Goal: Find contact information: Find contact information

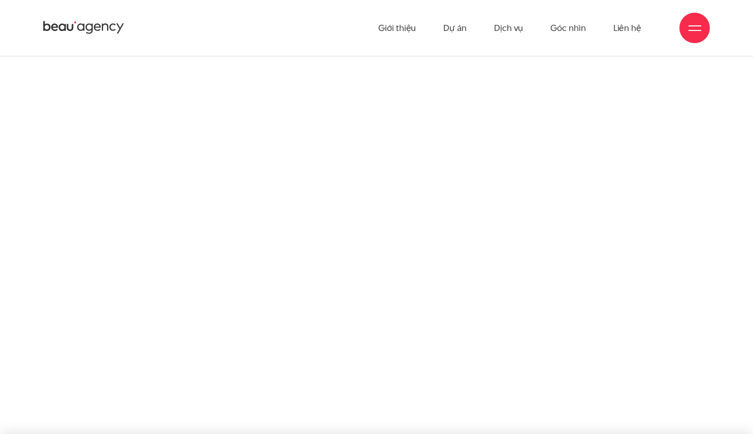
scroll to position [1445, 0]
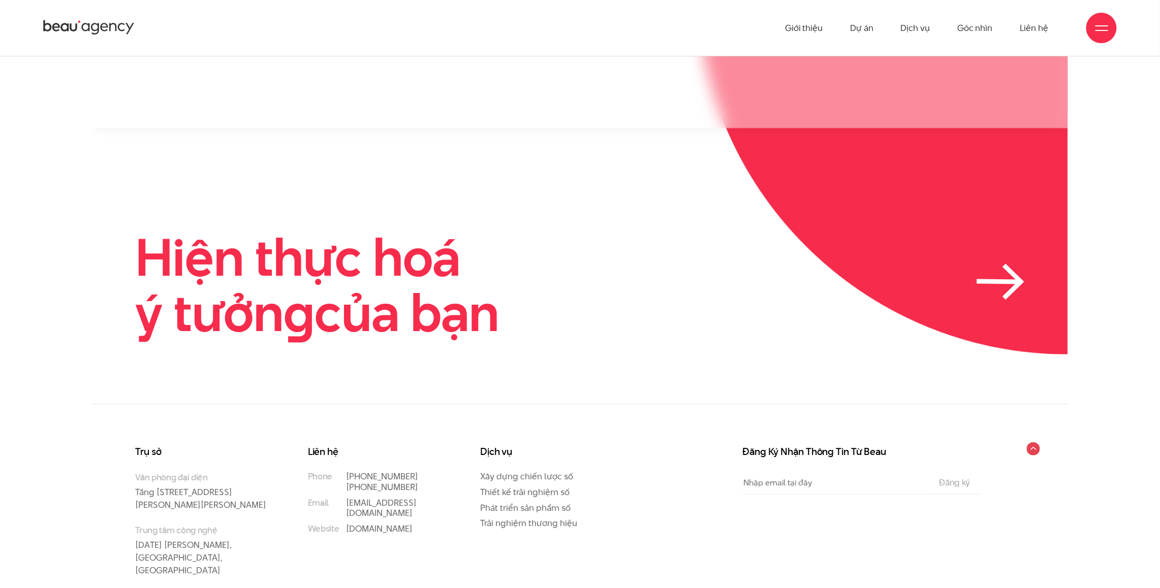
scroll to position [3101, 0]
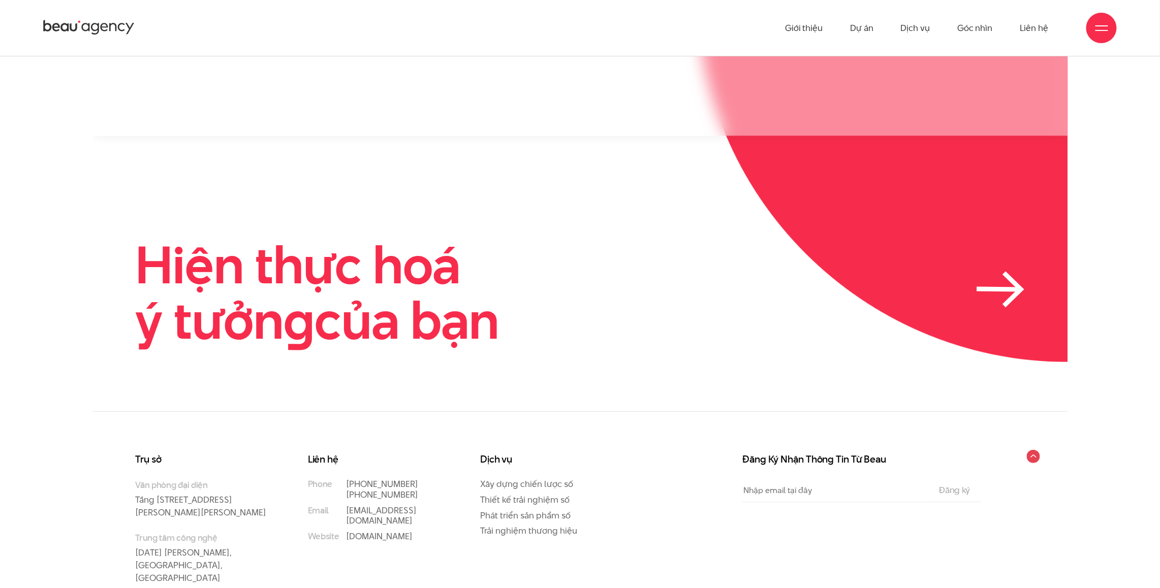
click at [753, 289] on icon at bounding box center [999, 289] width 40 height 1
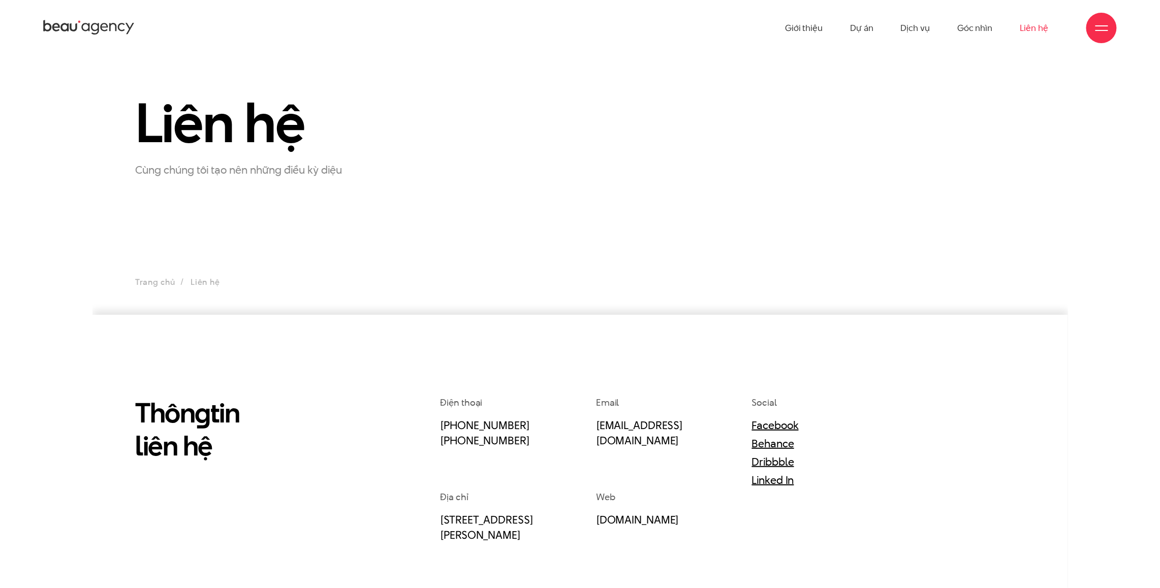
click at [99, 27] on icon at bounding box center [88, 28] width 91 height 18
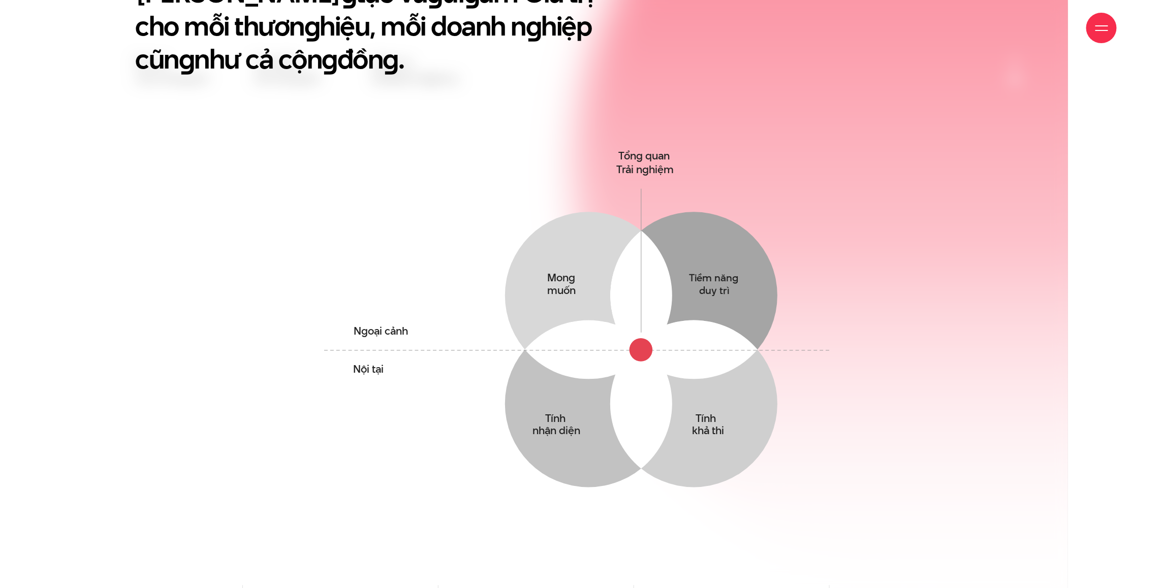
scroll to position [1008, 0]
